Goal: Information Seeking & Learning: Learn about a topic

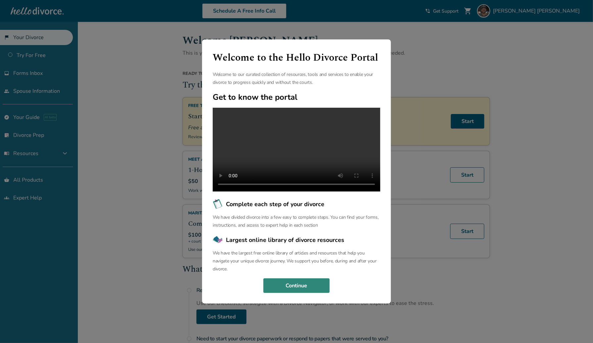
click at [309, 288] on button "Continue" at bounding box center [296, 285] width 66 height 15
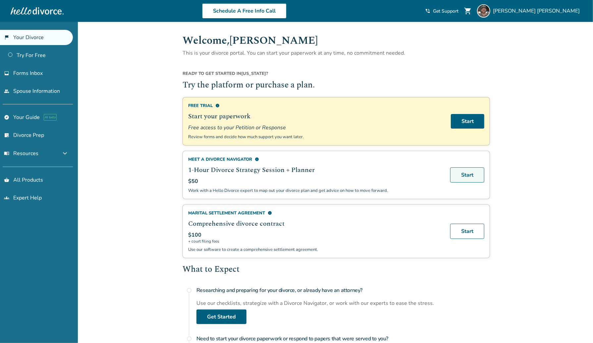
click at [468, 172] on link "Start" at bounding box center [467, 174] width 34 height 15
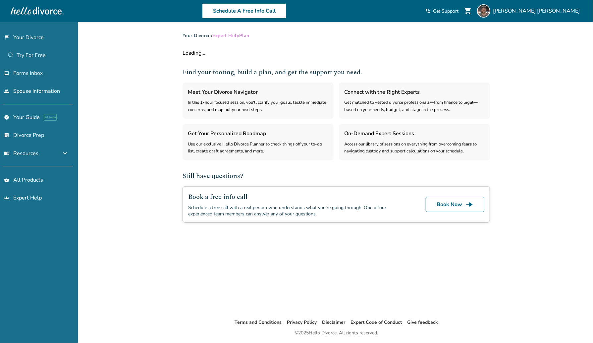
select select "***"
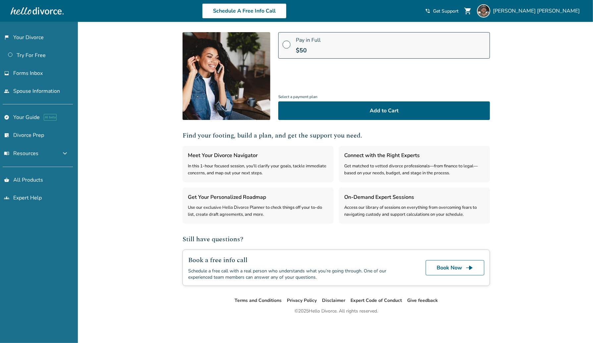
scroll to position [72, 0]
click at [451, 264] on link "Book Now line_end_arrow" at bounding box center [455, 267] width 59 height 15
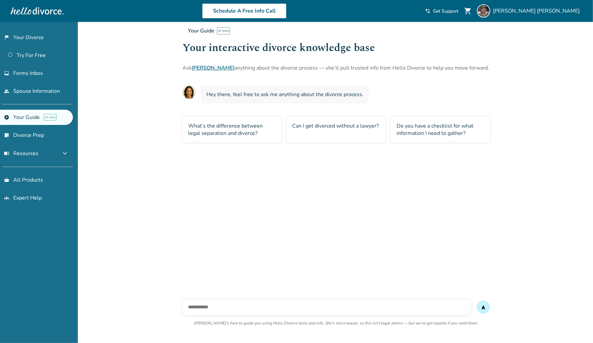
click at [447, 127] on div "Do you have a checklist for what information I need to gather?" at bounding box center [440, 130] width 99 height 26
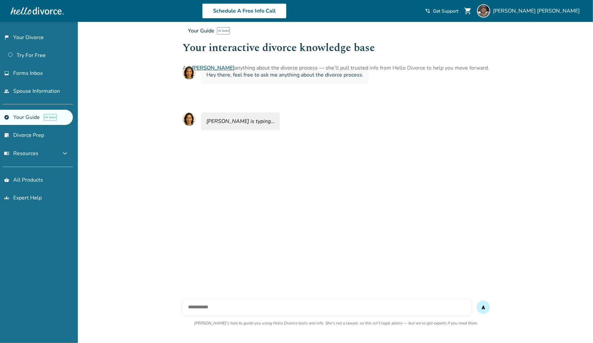
scroll to position [22, 0]
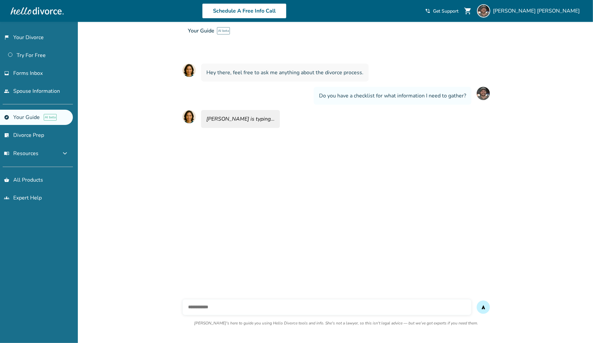
click at [320, 303] on input "text" at bounding box center [326, 307] width 289 height 16
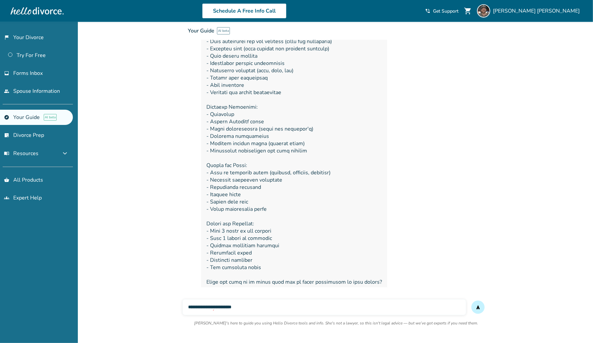
scroll to position [128, 0]
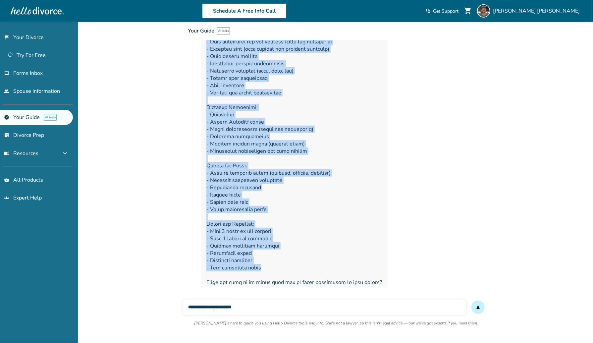
drag, startPoint x: 260, startPoint y: 263, endPoint x: 217, endPoint y: 66, distance: 201.6
click at [217, 66] on div "**********" at bounding box center [335, 97] width 307 height 387
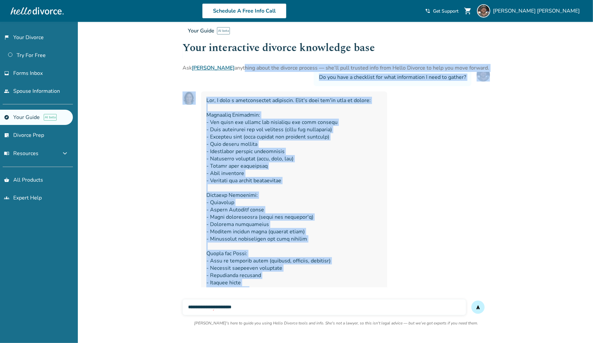
scroll to position [41, 0]
click at [325, 148] on span at bounding box center [294, 234] width 176 height 277
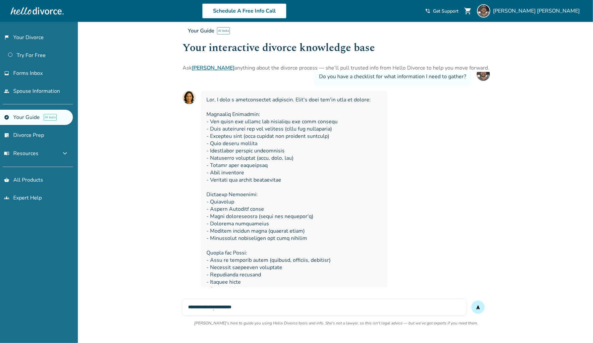
click at [207, 98] on span at bounding box center [294, 234] width 176 height 277
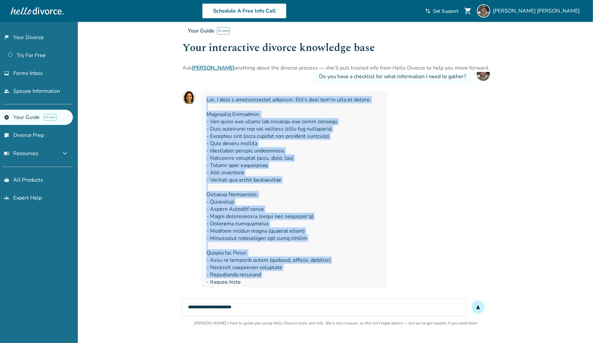
drag, startPoint x: 207, startPoint y: 98, endPoint x: 279, endPoint y: 272, distance: 188.6
click at [279, 272] on span at bounding box center [294, 234] width 176 height 277
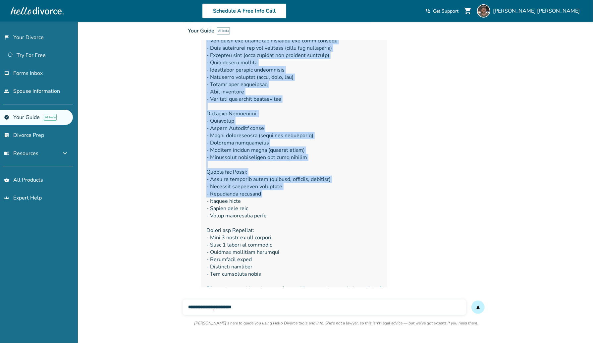
scroll to position [122, 0]
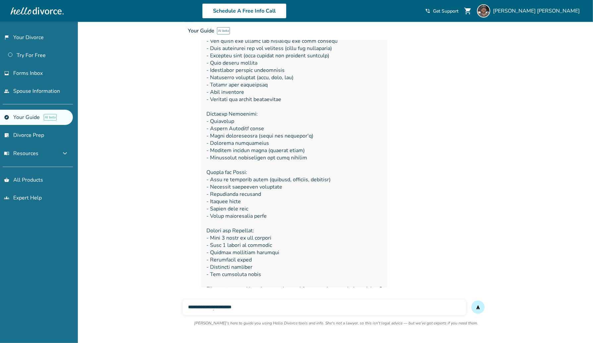
click at [255, 261] on span at bounding box center [294, 154] width 176 height 277
click at [309, 309] on input "**********" at bounding box center [323, 307] width 283 height 16
type input "**********"
click at [471, 300] on button "send" at bounding box center [477, 306] width 13 height 13
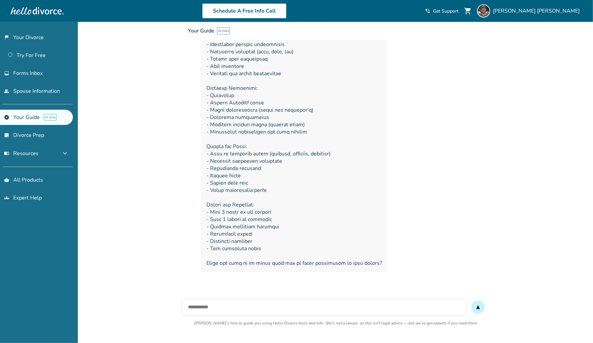
scroll to position [175, 0]
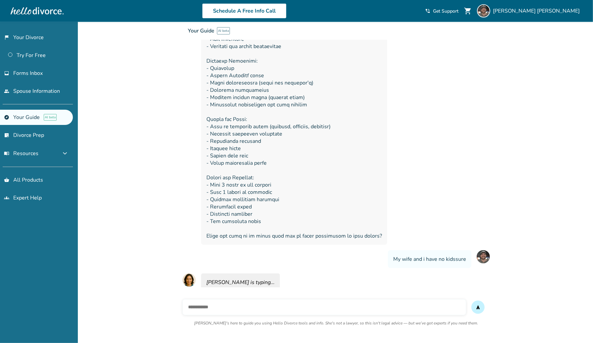
click at [368, 308] on input "text" at bounding box center [323, 307] width 283 height 16
type input "****"
click at [471, 300] on button "send" at bounding box center [477, 306] width 13 height 13
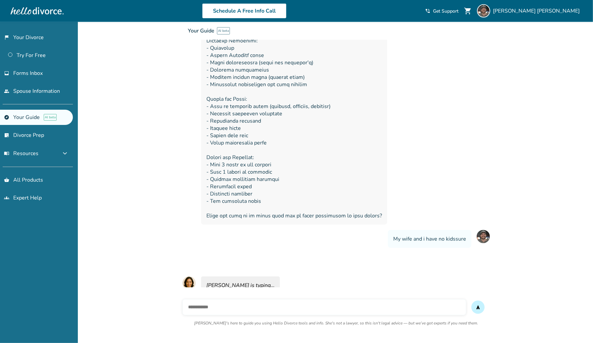
scroll to position [197, 0]
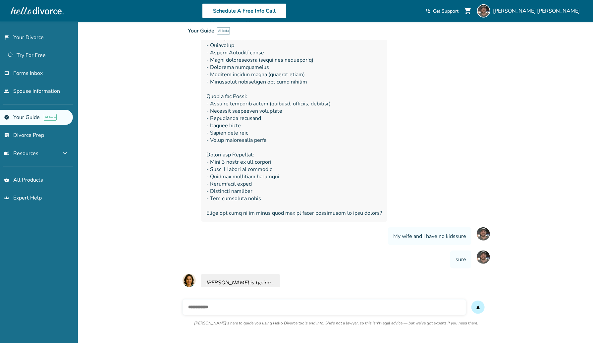
click at [300, 313] on input "text" at bounding box center [323, 307] width 283 height 16
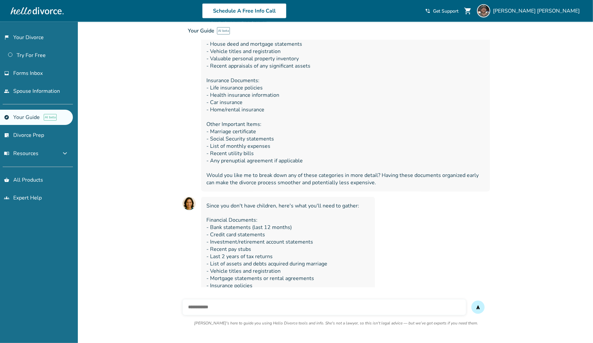
scroll to position [628, 0]
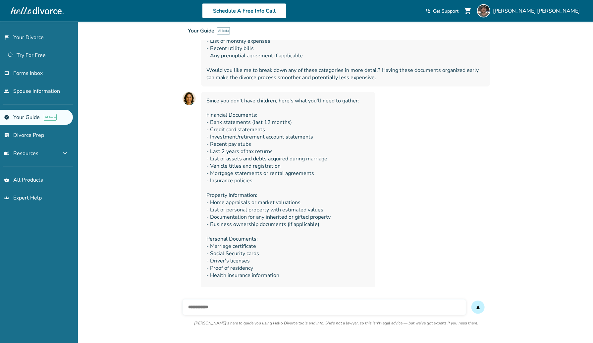
drag, startPoint x: 210, startPoint y: 101, endPoint x: 264, endPoint y: 200, distance: 112.9
click at [264, 200] on span "Since you don't have children, here's what you'll need to gather: Financial Doc…" at bounding box center [287, 195] width 163 height 197
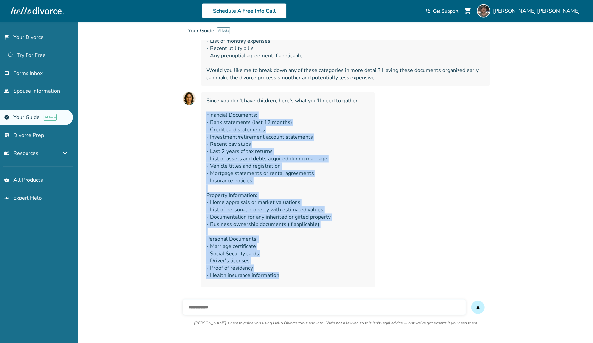
drag, startPoint x: 208, startPoint y: 103, endPoint x: 308, endPoint y: 264, distance: 189.3
click at [308, 264] on span "Since you don't have children, here's what you'll need to gather: Financial Doc…" at bounding box center [287, 195] width 163 height 197
copy span "Financial Documents: - Bank statements (last 12 months) - Credit card statement…"
click at [446, 122] on div "Since you don't have children, here's what you'll need to gather: Financial Doc…" at bounding box center [335, 195] width 307 height 207
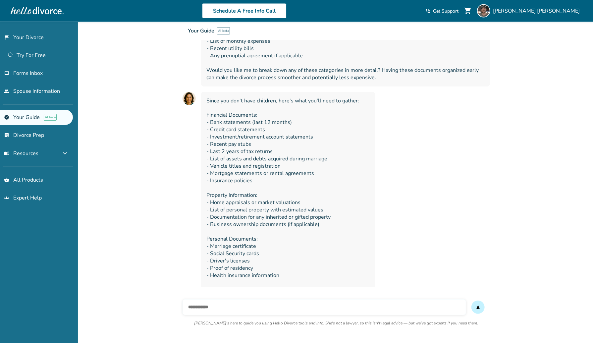
click at [438, 233] on div "Since you don't have children, here's what you'll need to gather: Financial Doc…" at bounding box center [335, 195] width 307 height 207
click at [384, 308] on input "text" at bounding box center [323, 307] width 283 height 16
type input "**********"
click at [477, 300] on button "send" at bounding box center [483, 306] width 13 height 13
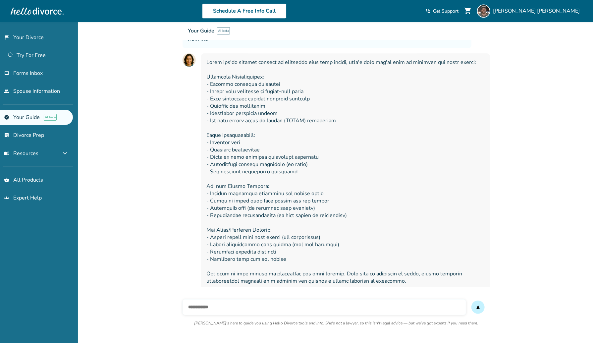
scroll to position [918, 0]
